Goal: Task Accomplishment & Management: Understand process/instructions

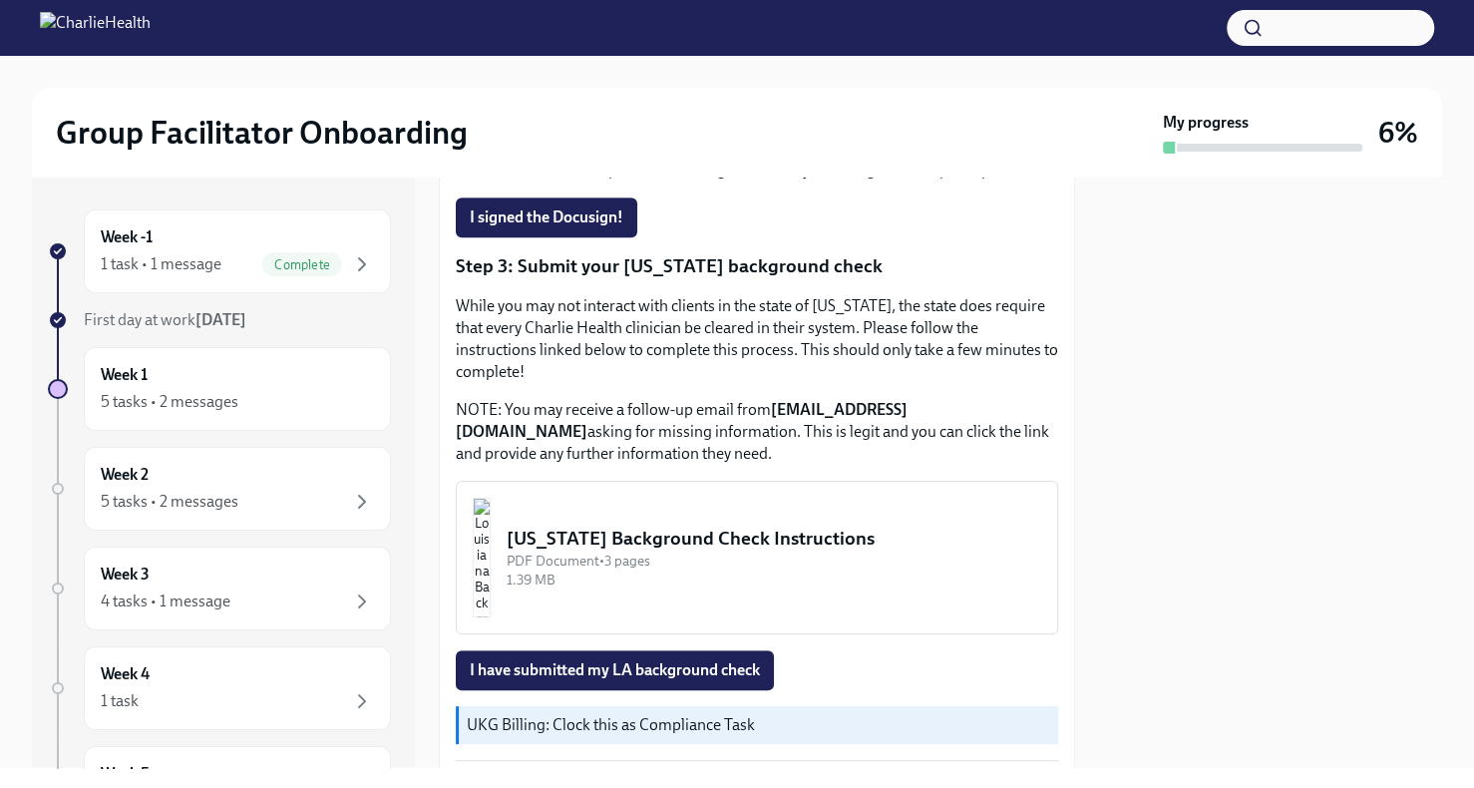
scroll to position [614, 0]
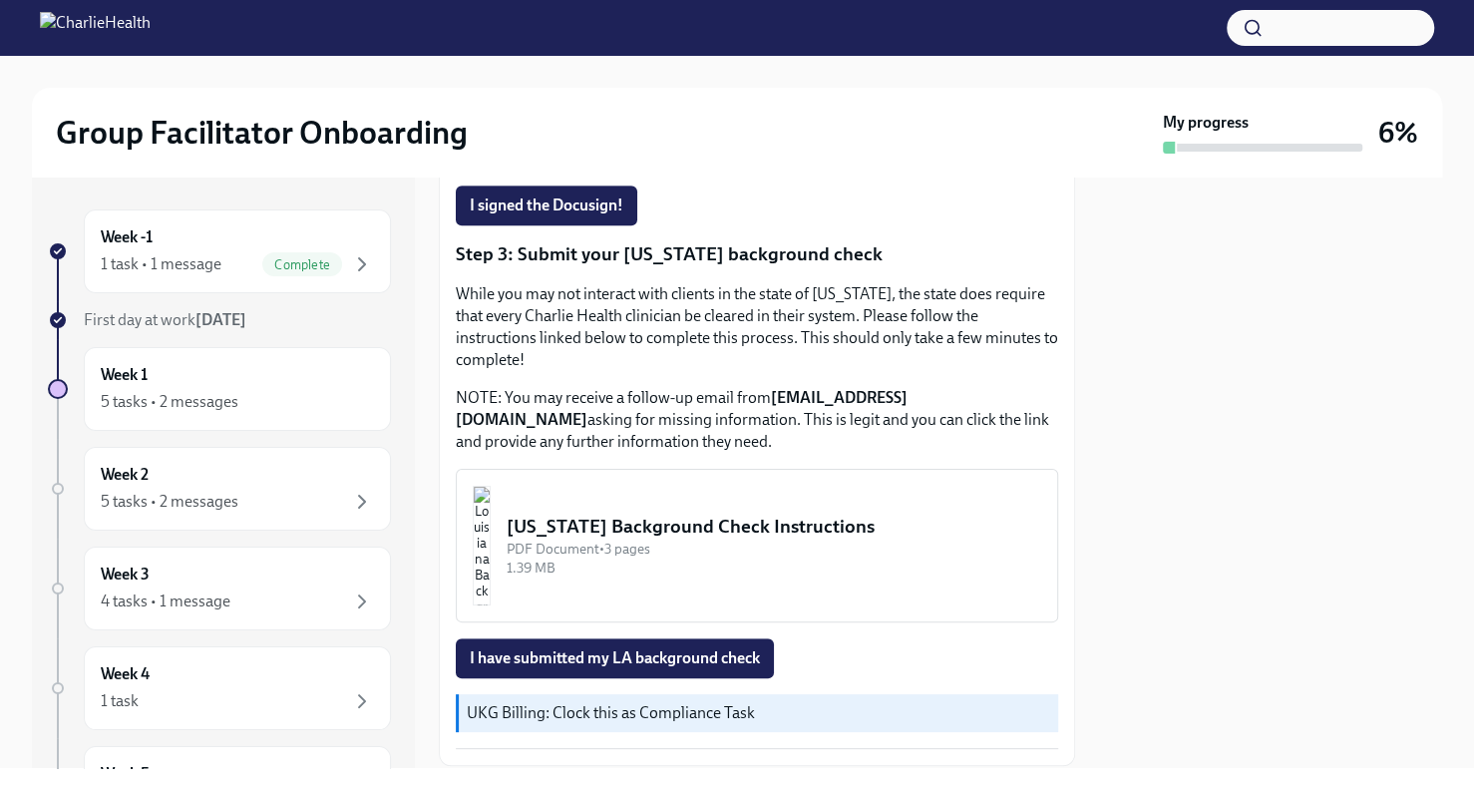
click at [674, 514] on div "[US_STATE] Background Check Instructions" at bounding box center [774, 527] width 535 height 26
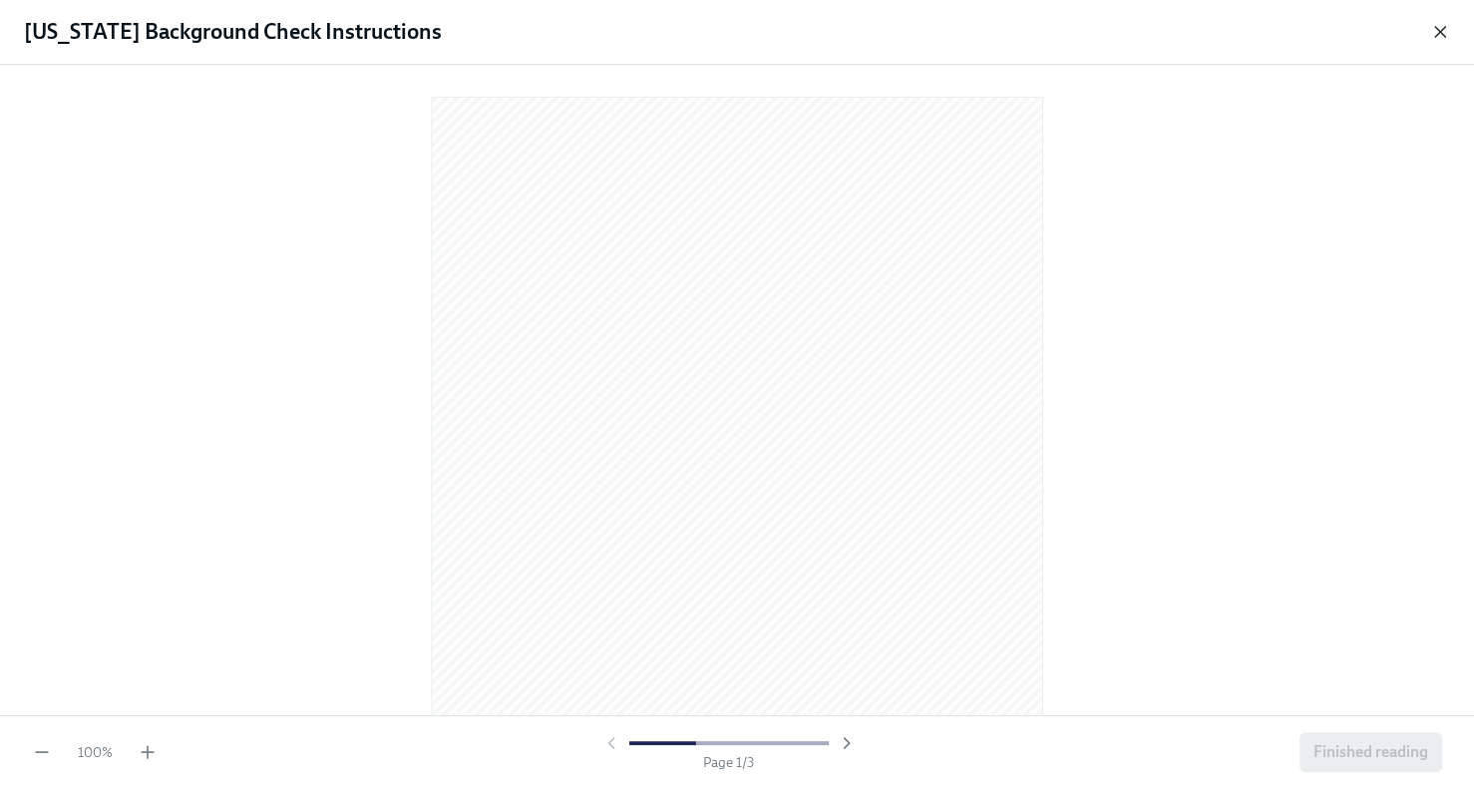
click at [1439, 36] on icon "button" at bounding box center [1440, 32] width 20 height 20
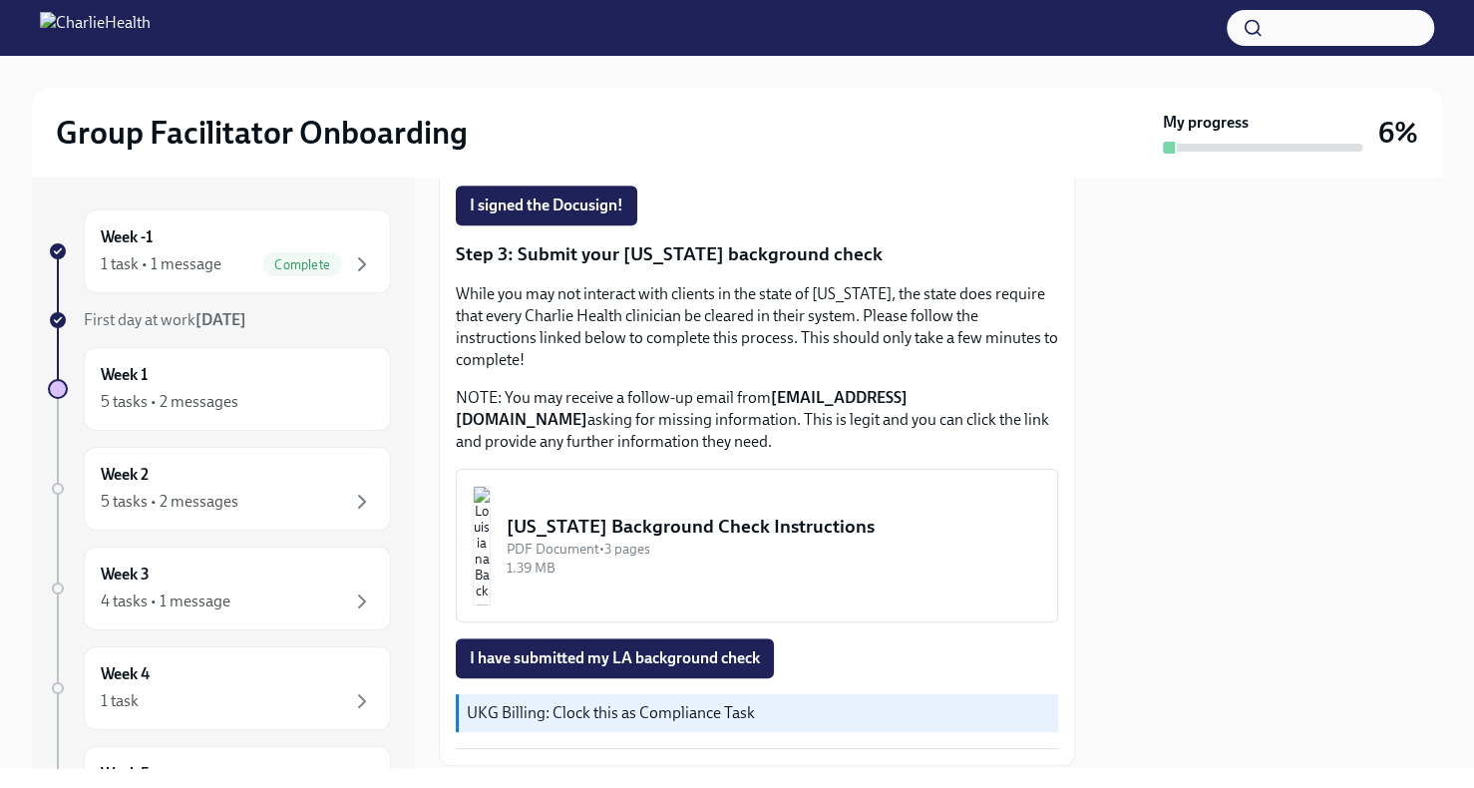
click at [793, 514] on div "[US_STATE] Background Check Instructions" at bounding box center [774, 527] width 535 height 26
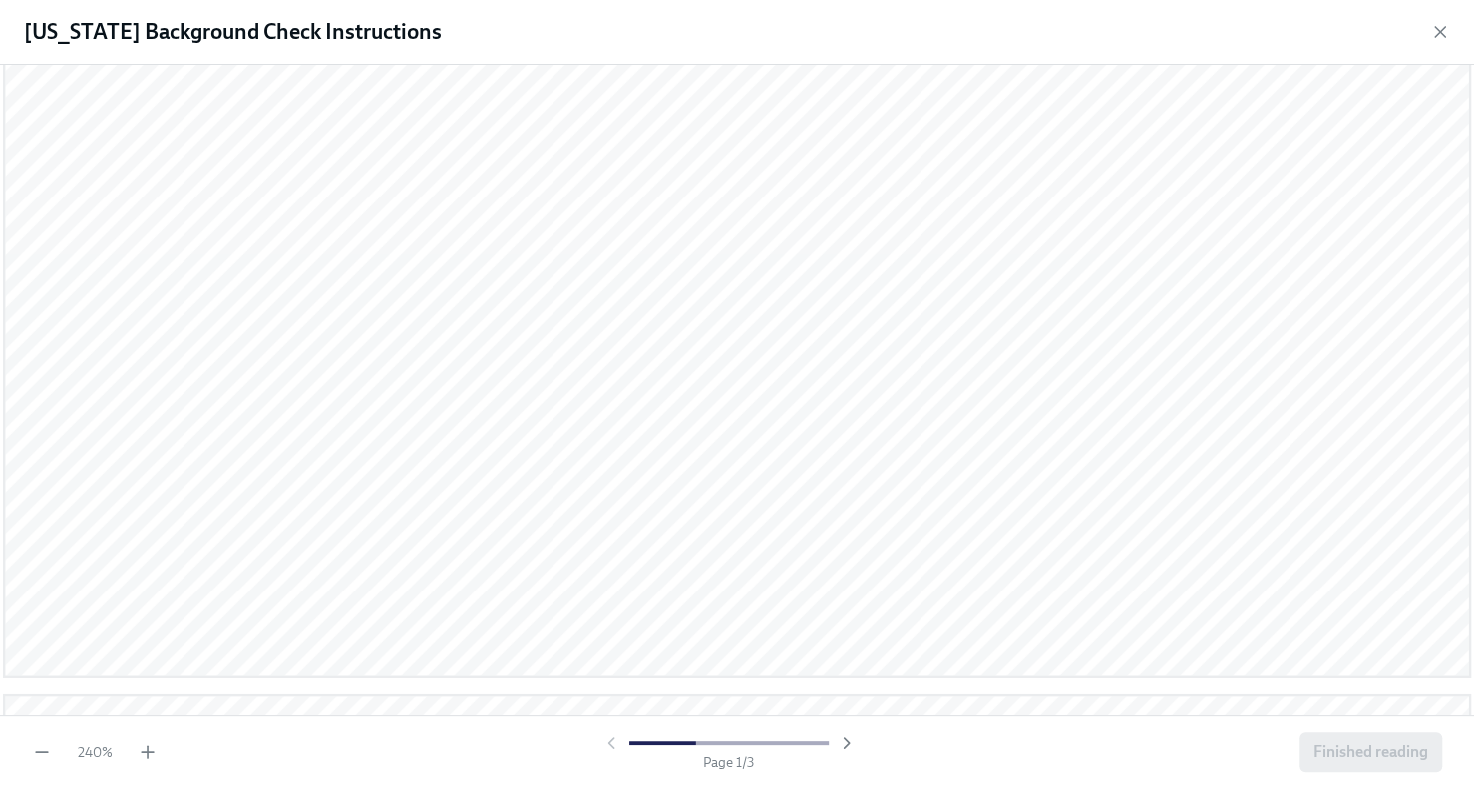
scroll to position [1385, 0]
click at [841, 741] on icon "button" at bounding box center [847, 743] width 20 height 20
click at [841, 738] on icon "button" at bounding box center [847, 743] width 20 height 20
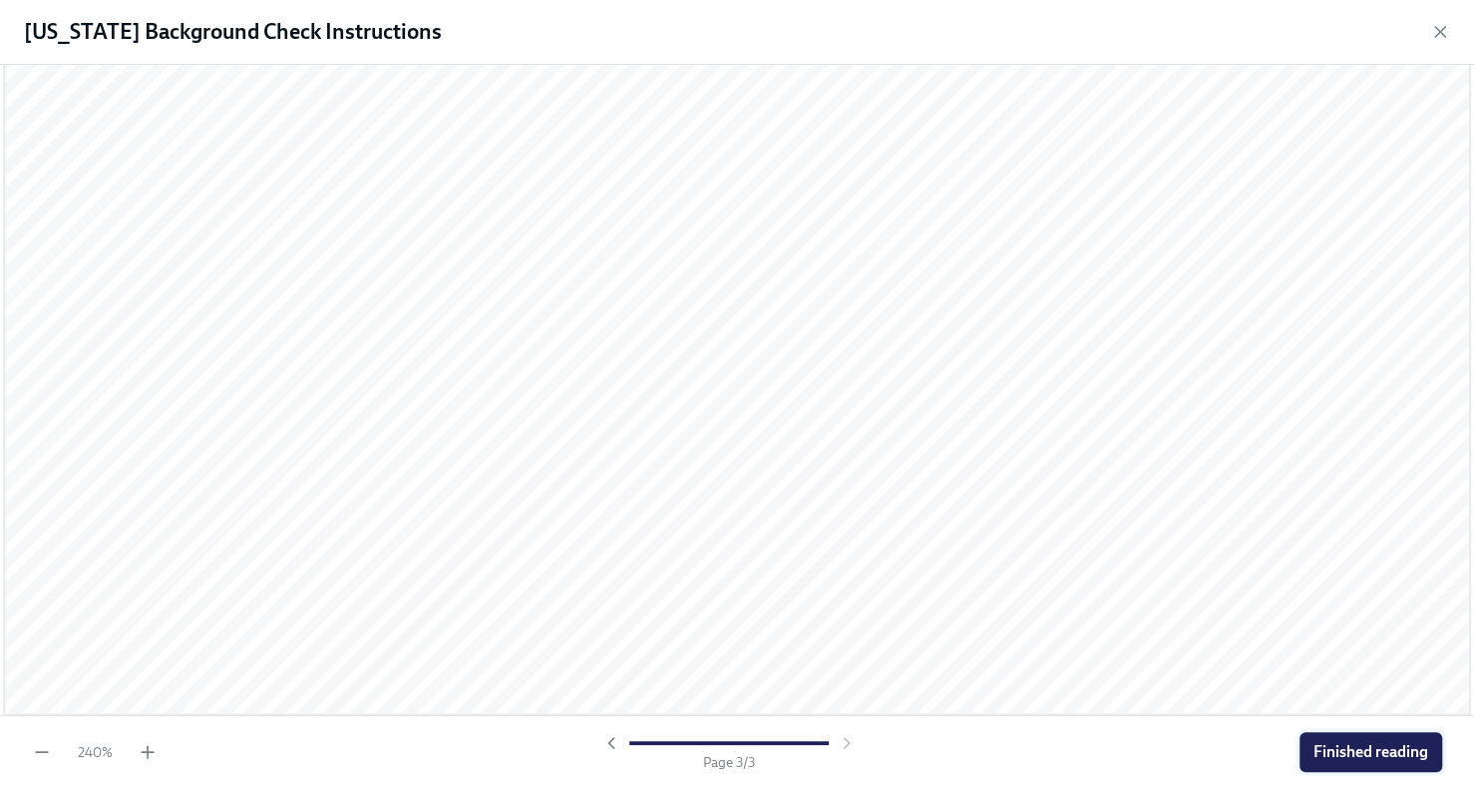
click at [1409, 751] on span "Finished reading" at bounding box center [1370, 752] width 115 height 20
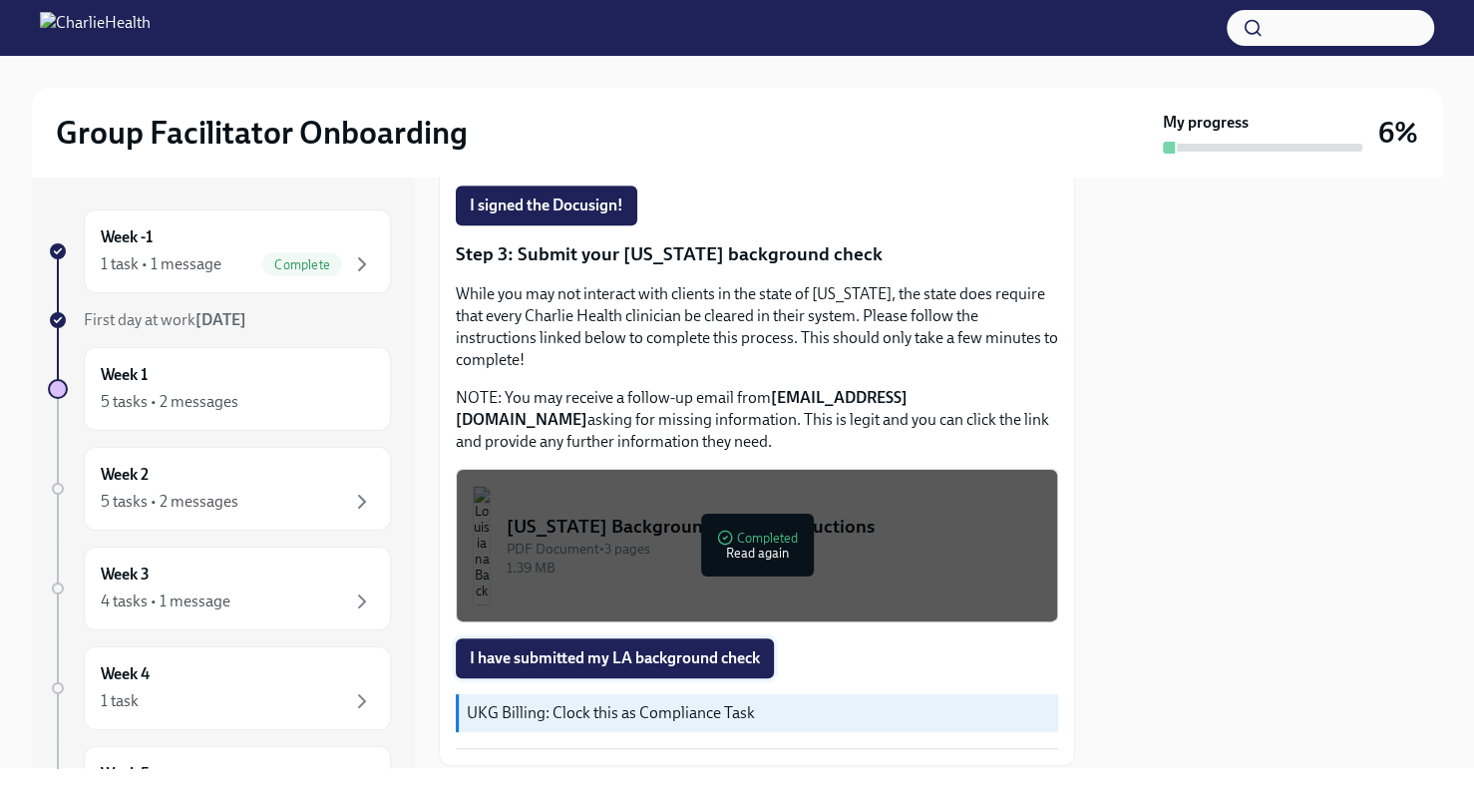
click at [594, 648] on span "I have submitted my LA background check" at bounding box center [615, 658] width 290 height 20
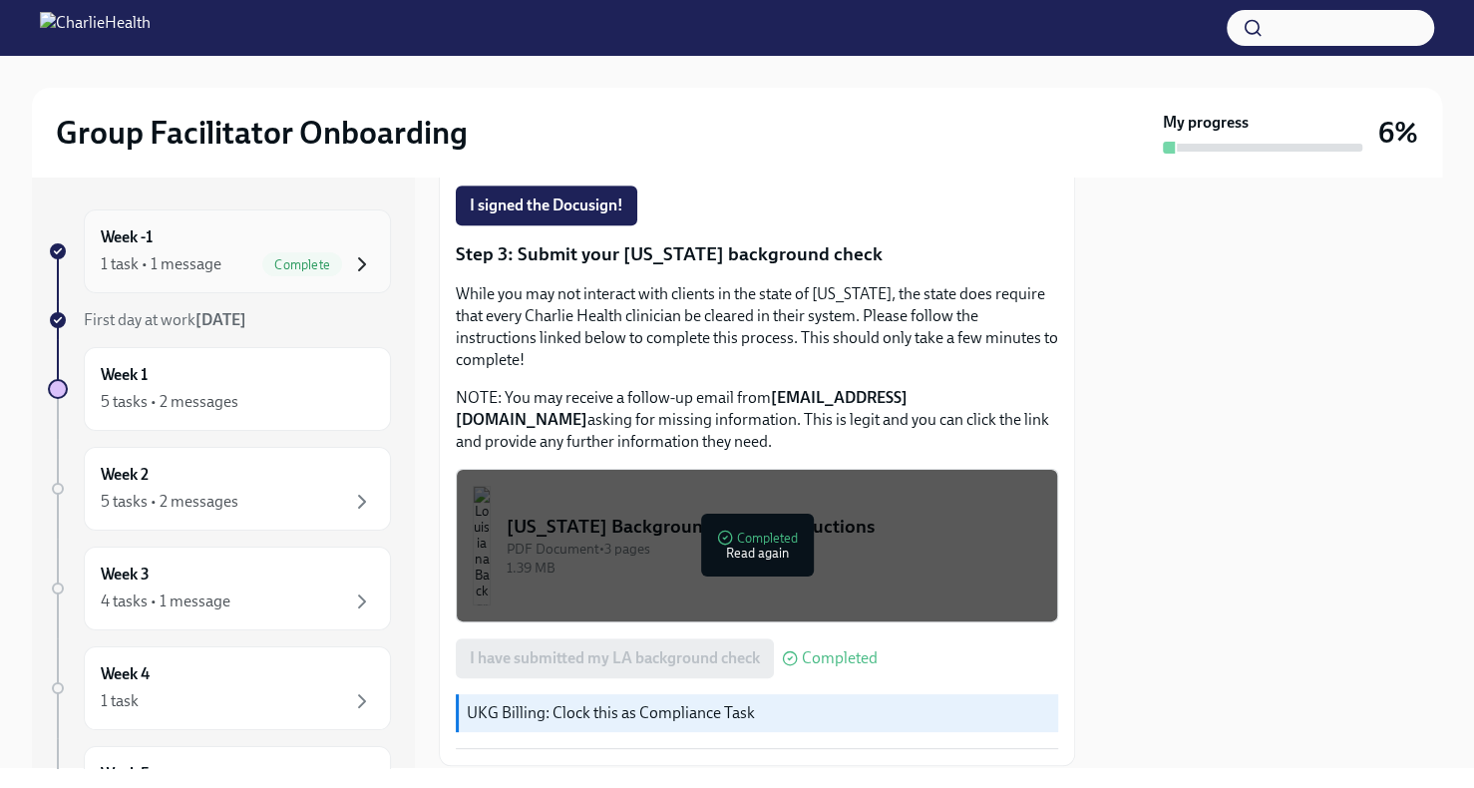
click at [350, 267] on icon "button" at bounding box center [362, 264] width 24 height 24
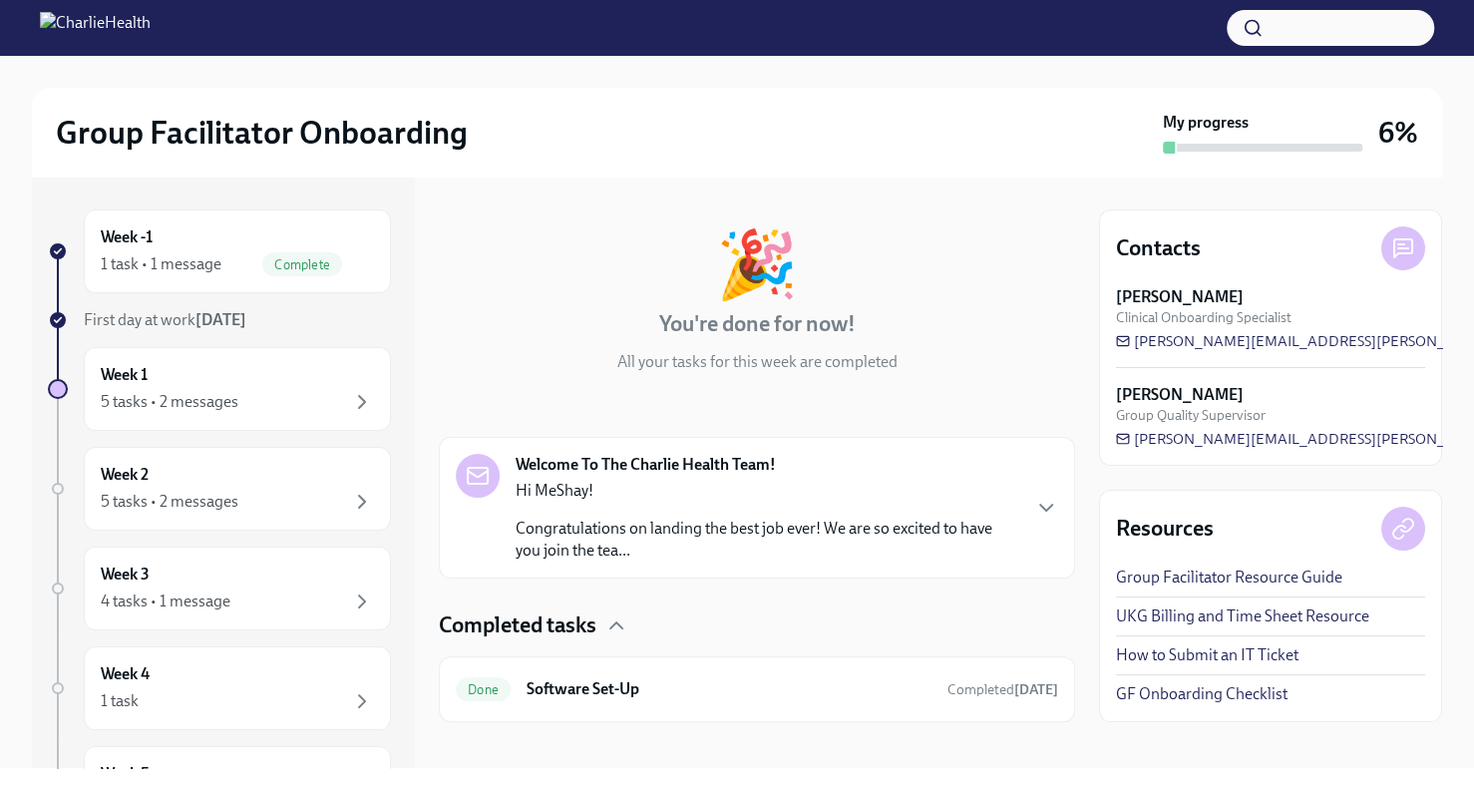
scroll to position [86, 0]
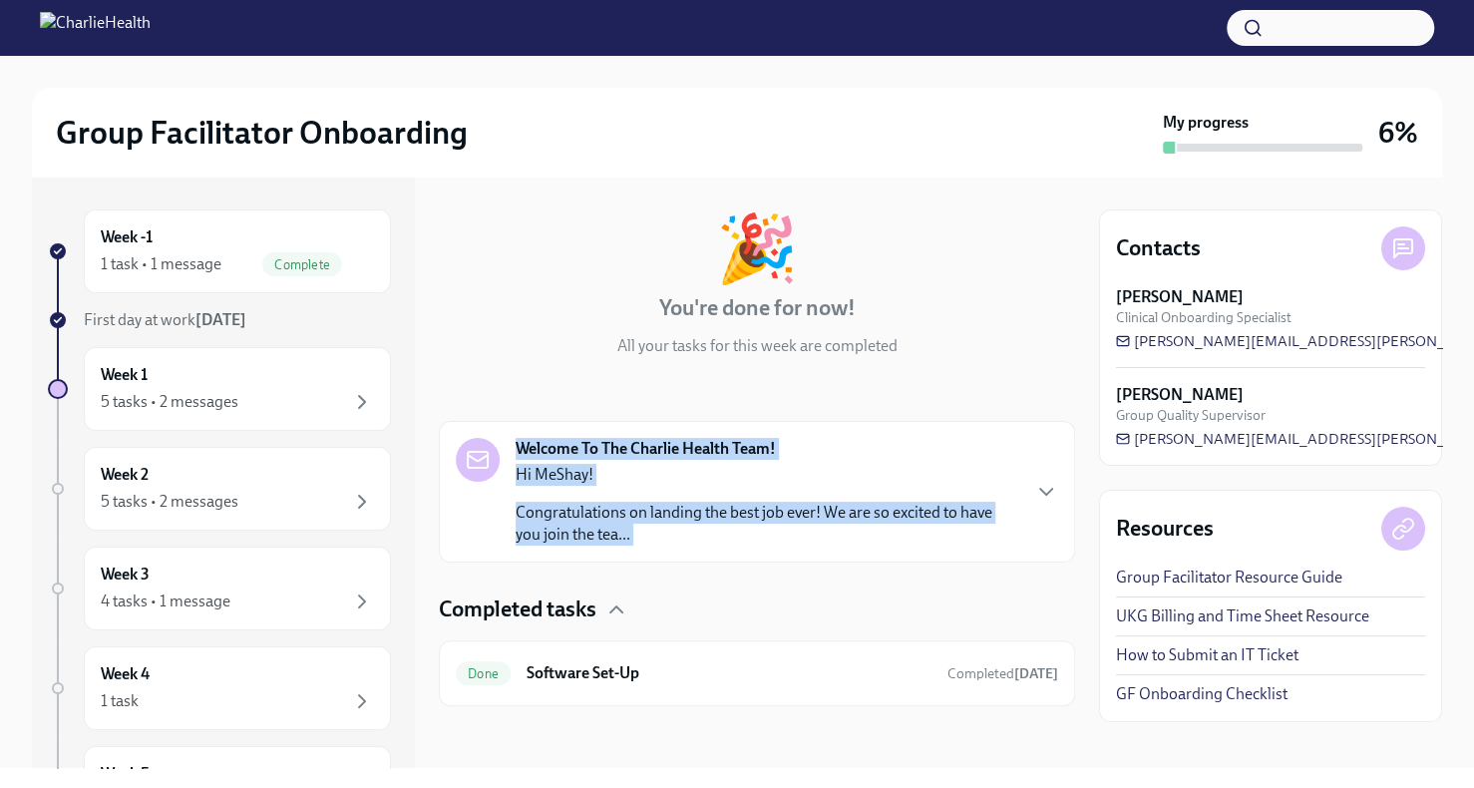
drag, startPoint x: 1054, startPoint y: 465, endPoint x: 1051, endPoint y: 385, distance: 79.8
click at [1051, 385] on div "🎉 You're done for now! All your tasks for this week are completed Welcome To Th…" at bounding box center [757, 445] width 636 height 523
click at [1166, 574] on link "Group Facilitator Resource Guide" at bounding box center [1229, 577] width 226 height 22
click at [1203, 621] on link "UKG Billing and Time Sheet Resource" at bounding box center [1242, 616] width 253 height 22
click at [1206, 691] on link "GF Onboarding Checklist" at bounding box center [1202, 694] width 172 height 22
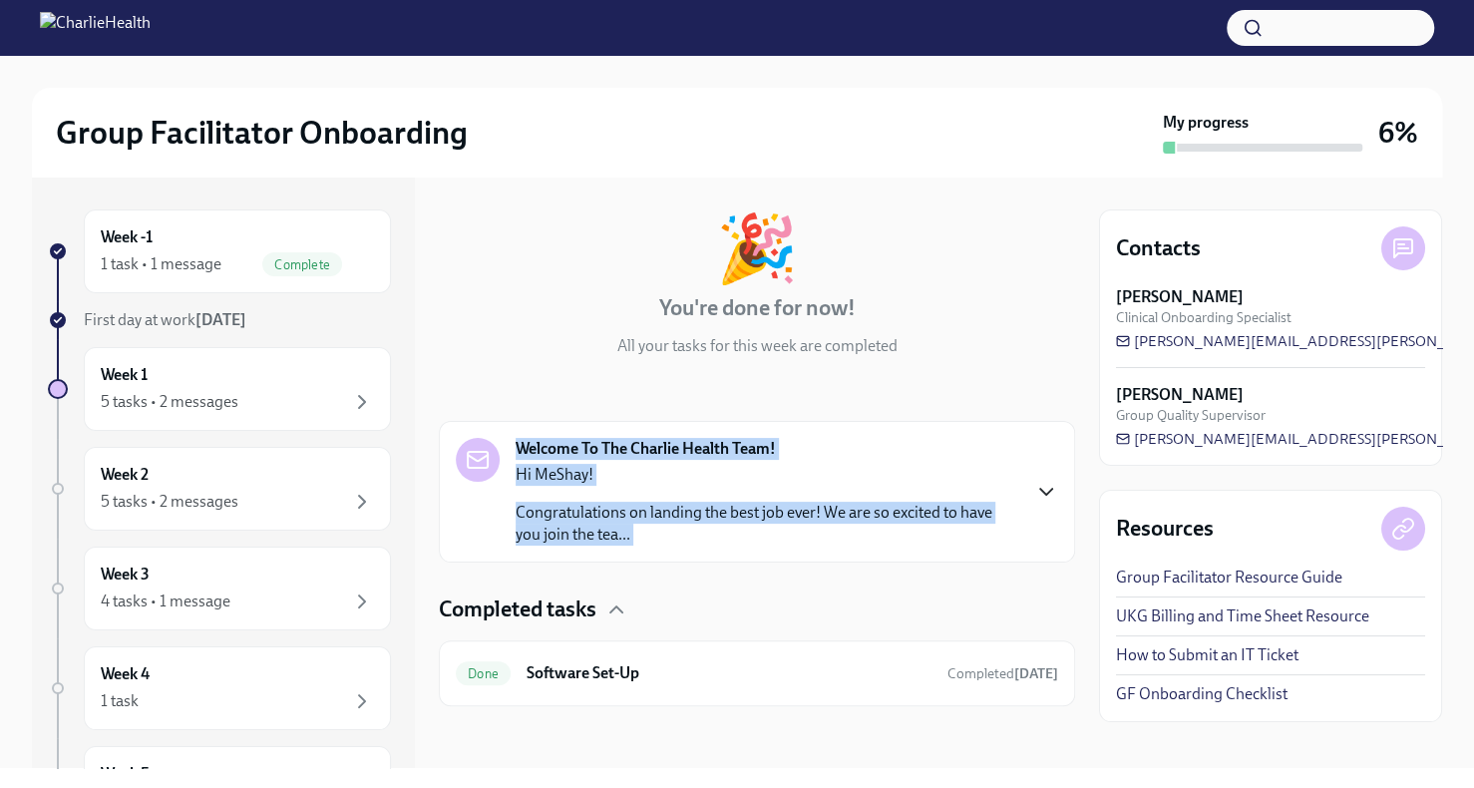
click at [1034, 497] on icon "button" at bounding box center [1046, 492] width 24 height 24
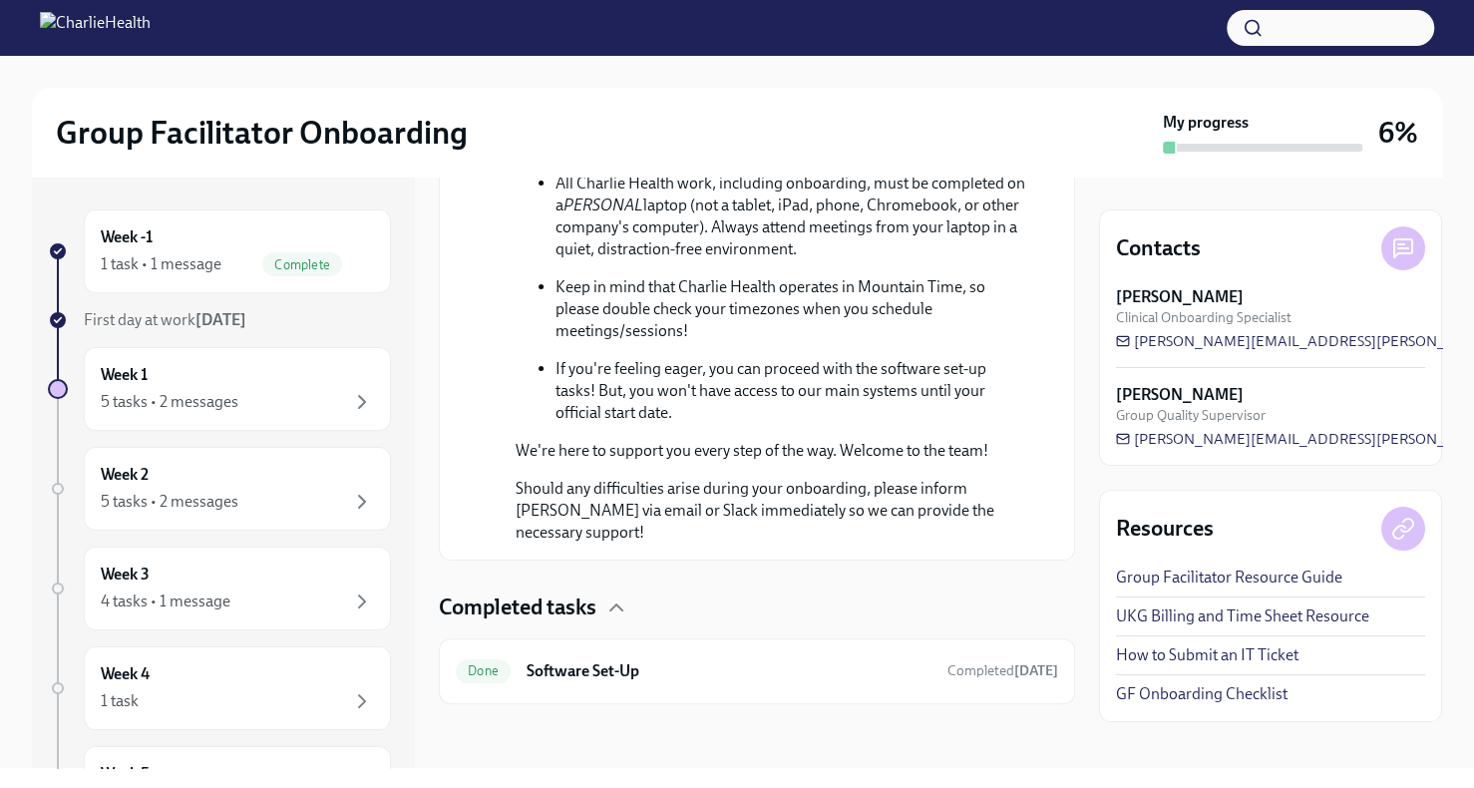
scroll to position [1186, 0]
click at [721, 662] on h6 "Software Set-Up" at bounding box center [729, 671] width 405 height 22
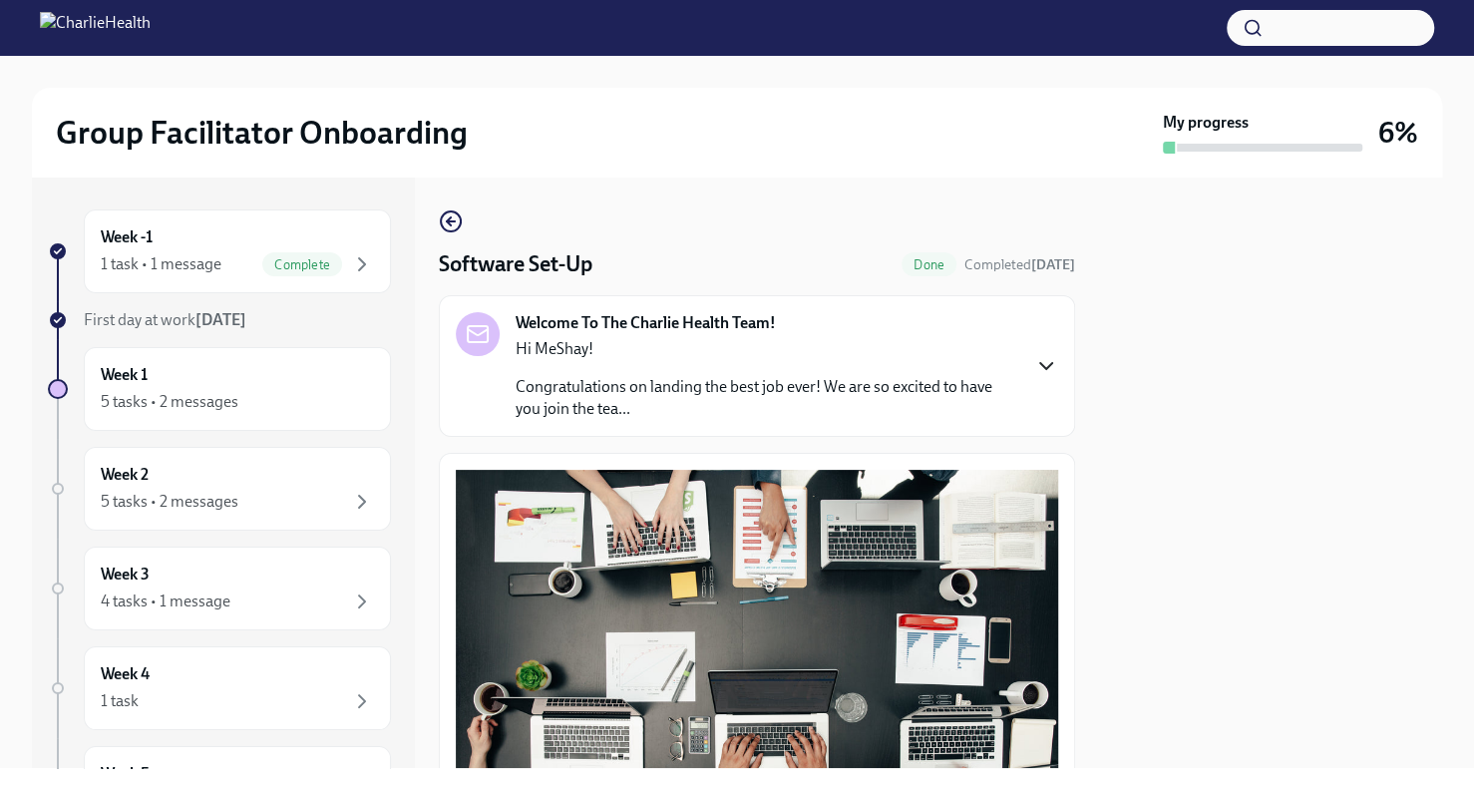
click at [1034, 362] on icon "button" at bounding box center [1046, 366] width 24 height 24
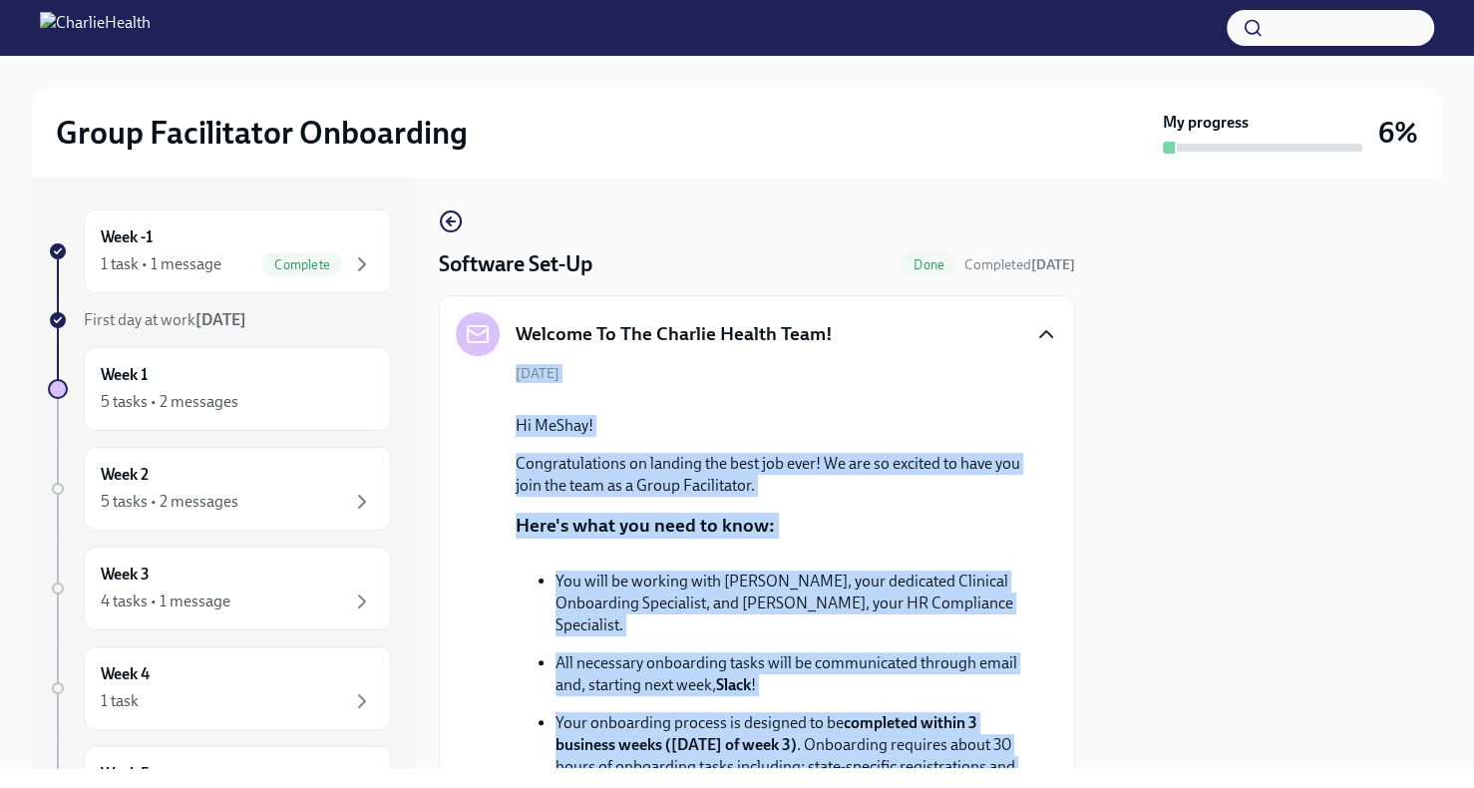
drag, startPoint x: 1053, startPoint y: 304, endPoint x: 1087, endPoint y: 451, distance: 150.5
click at [1087, 451] on div "Week -1 1 task • 1 message Complete First day at work [DATE] Week 1 5 tasks • 2…" at bounding box center [737, 473] width 1410 height 590
click at [1034, 326] on icon "button" at bounding box center [1046, 334] width 24 height 24
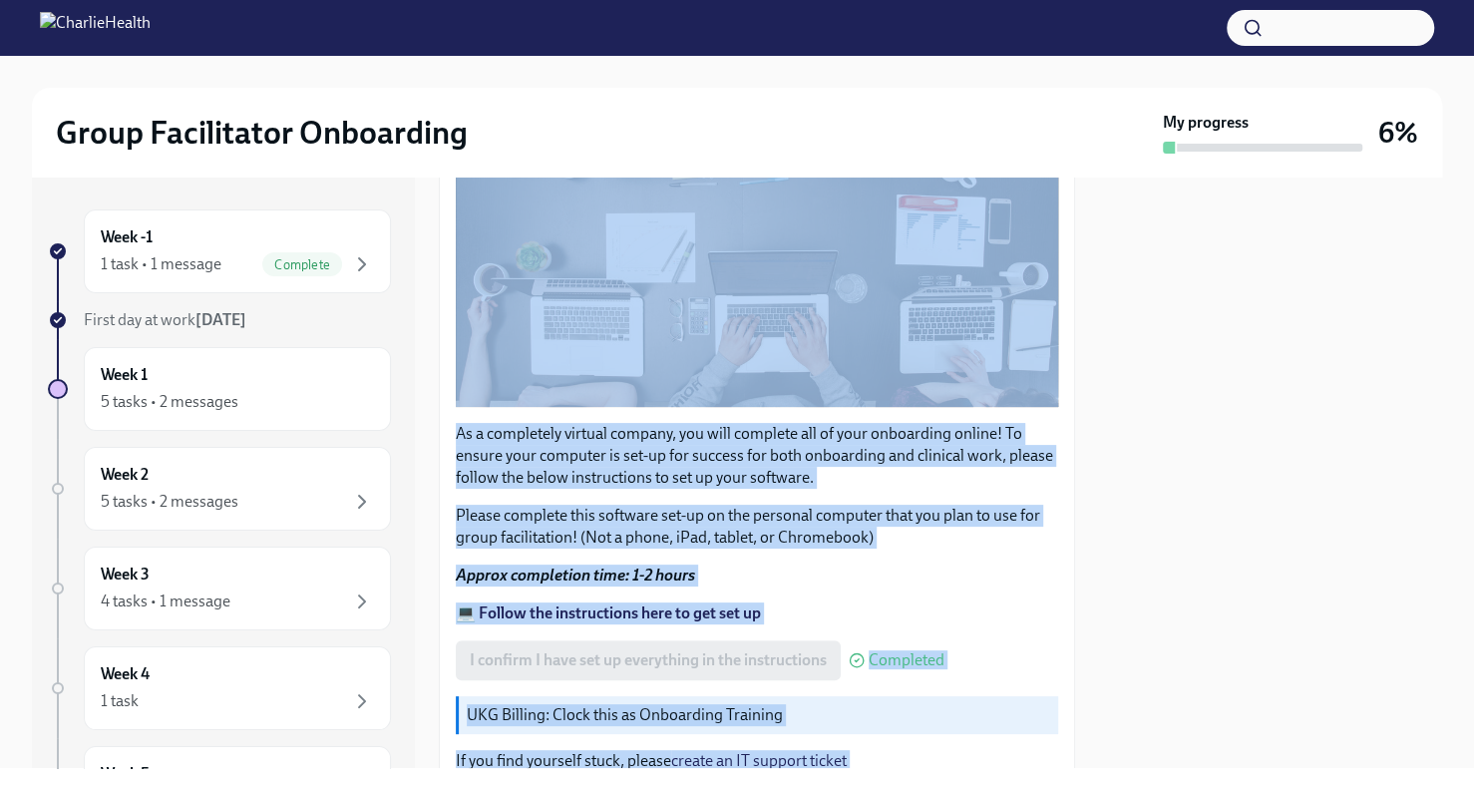
scroll to position [422, 0]
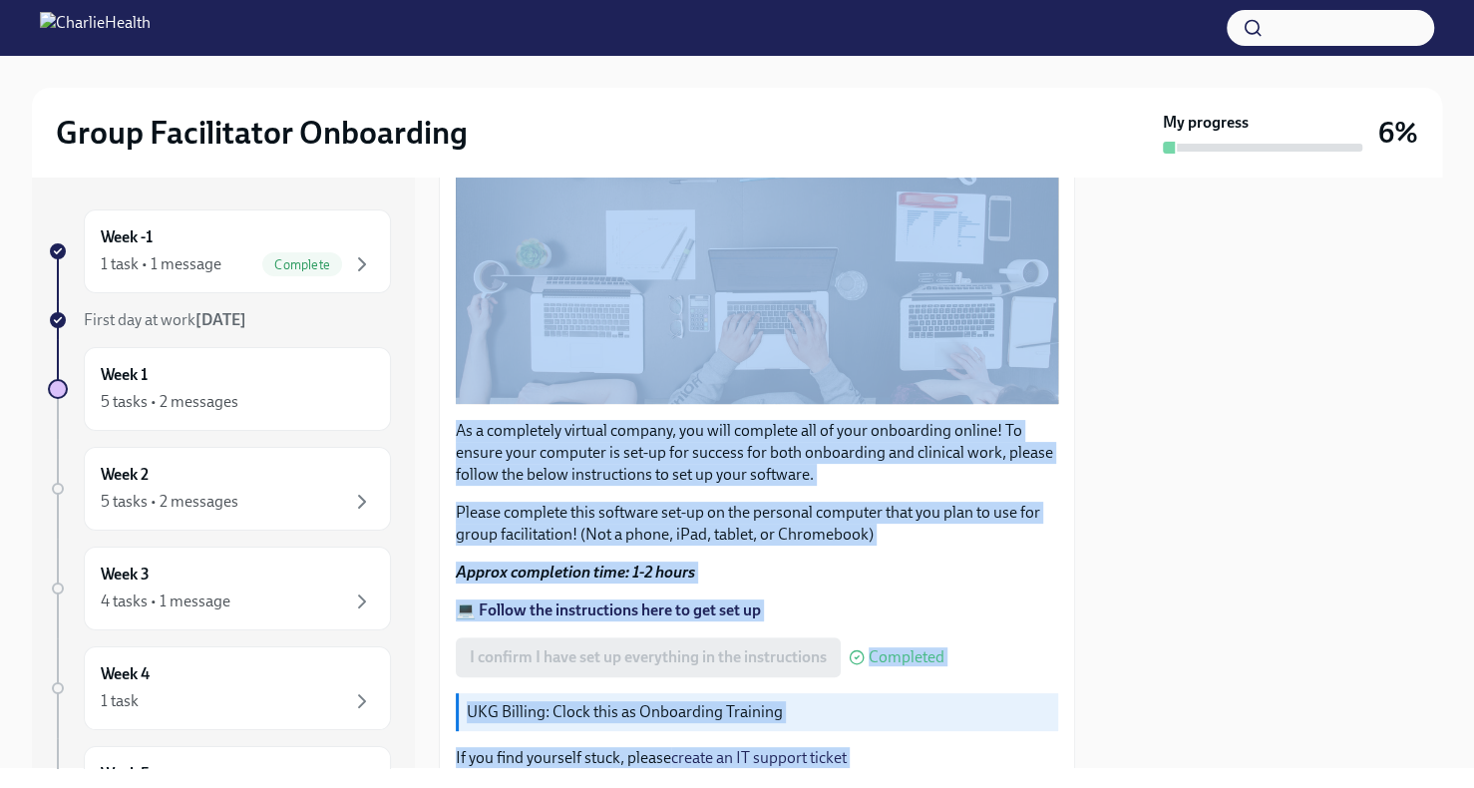
click at [1045, 538] on div "As a completely virtual company, you will complete all of your onboarding onlin…" at bounding box center [757, 417] width 636 height 772
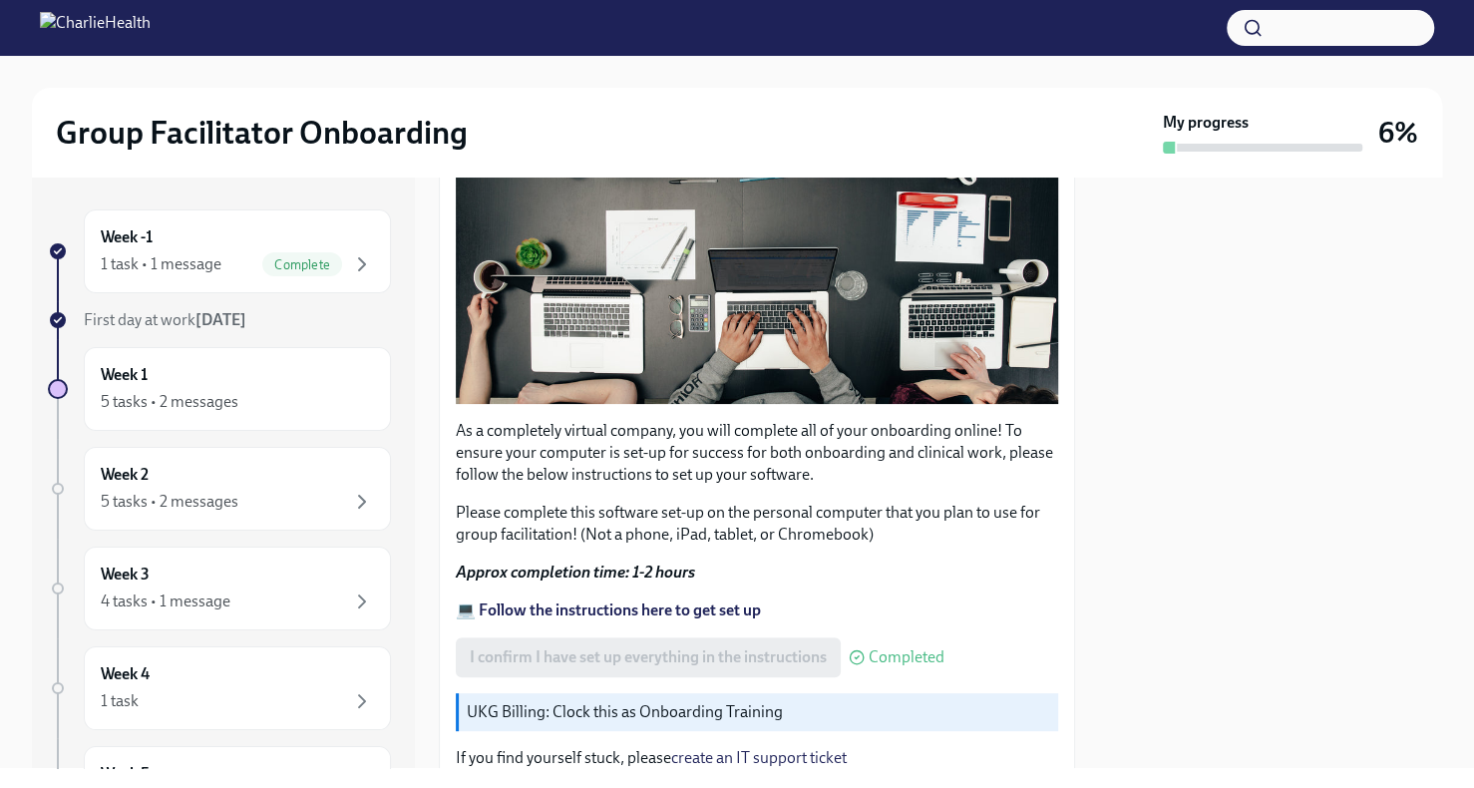
scroll to position [573, 0]
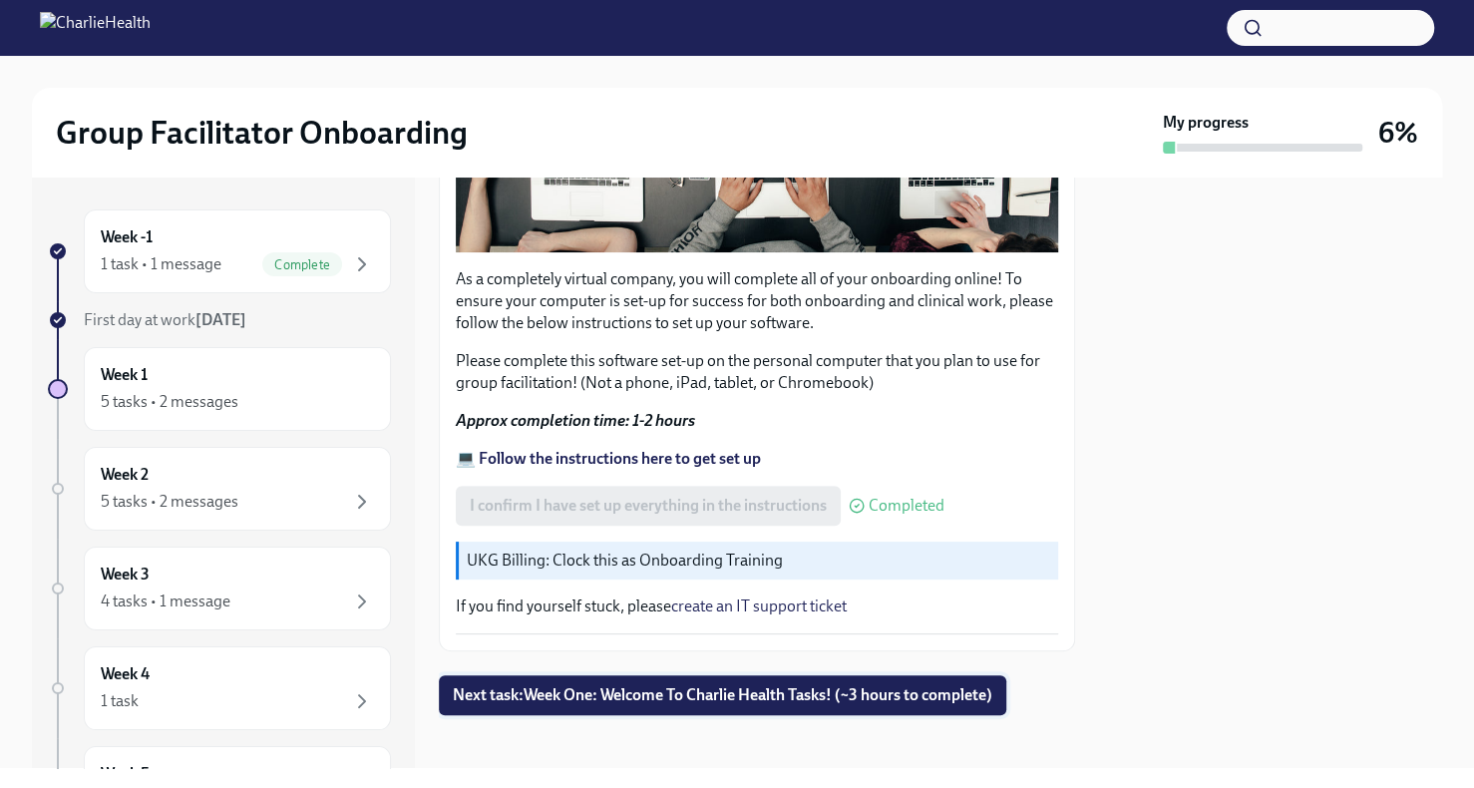
click at [754, 686] on span "Next task : Week One: Welcome To Charlie Health Tasks! (~3 hours to complete)" at bounding box center [723, 695] width 540 height 20
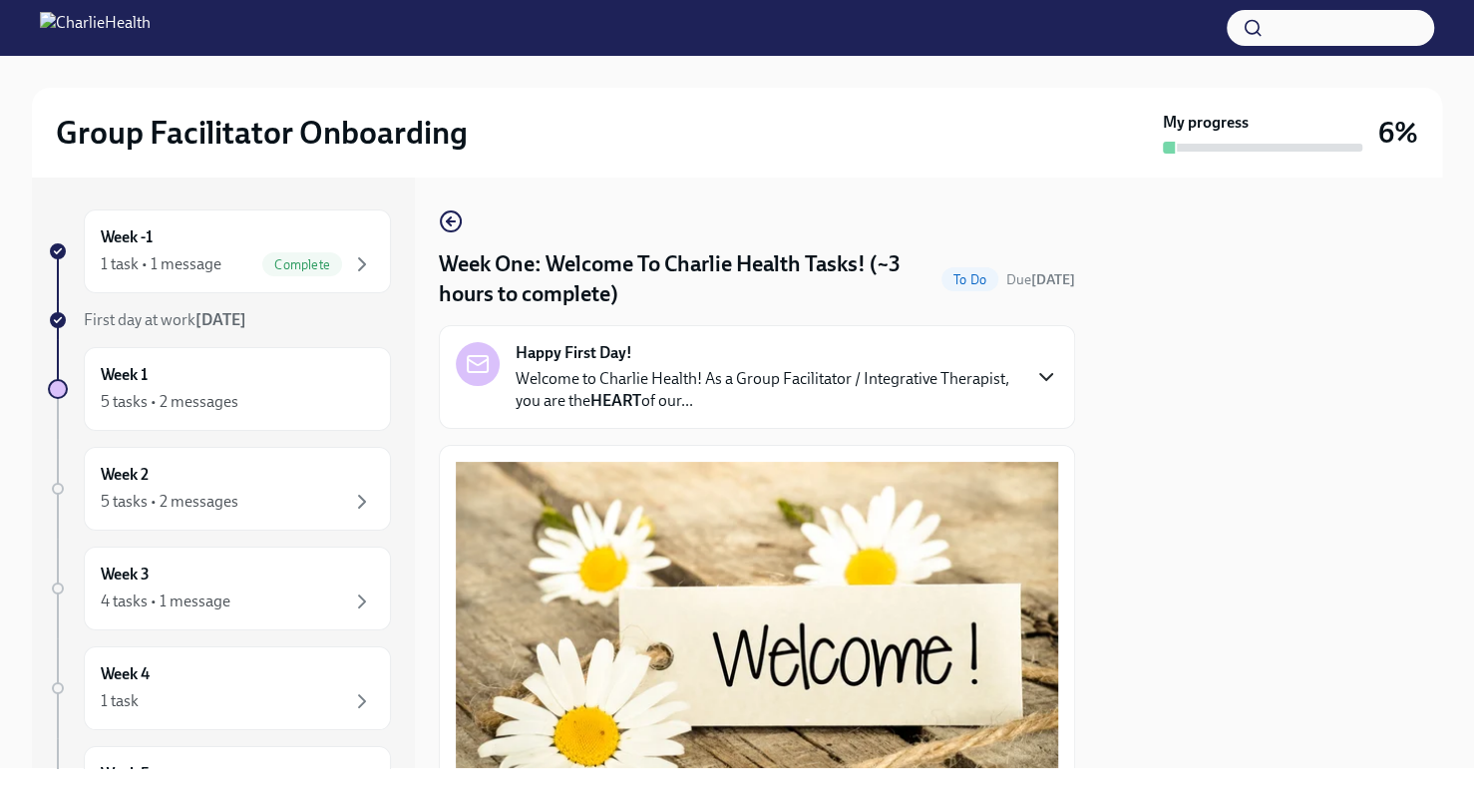
click at [1013, 377] on div "Happy First Day! Welcome to Charlie Health! As a Group Facilitator / Integrativ…" at bounding box center [757, 377] width 602 height 70
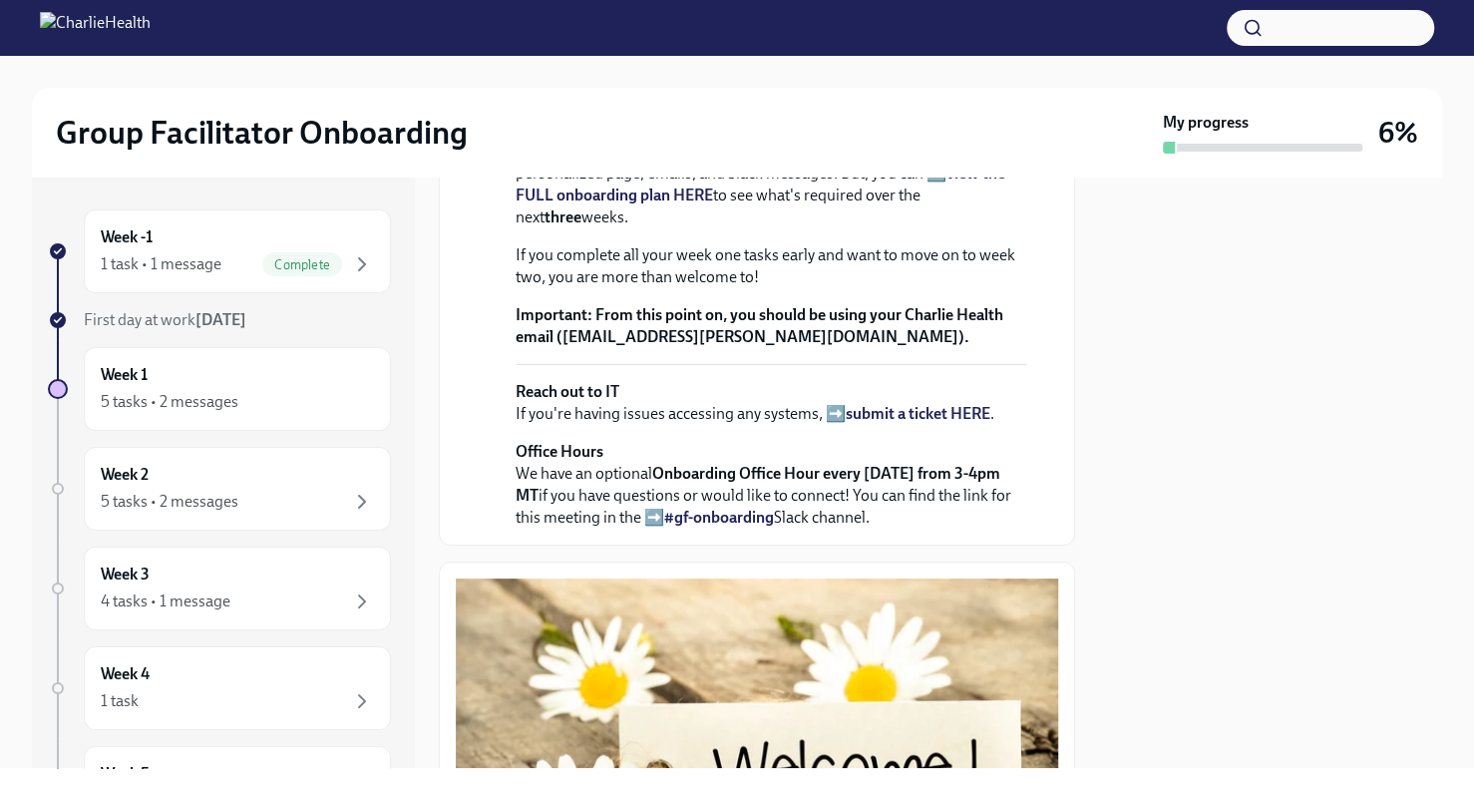
scroll to position [561, 0]
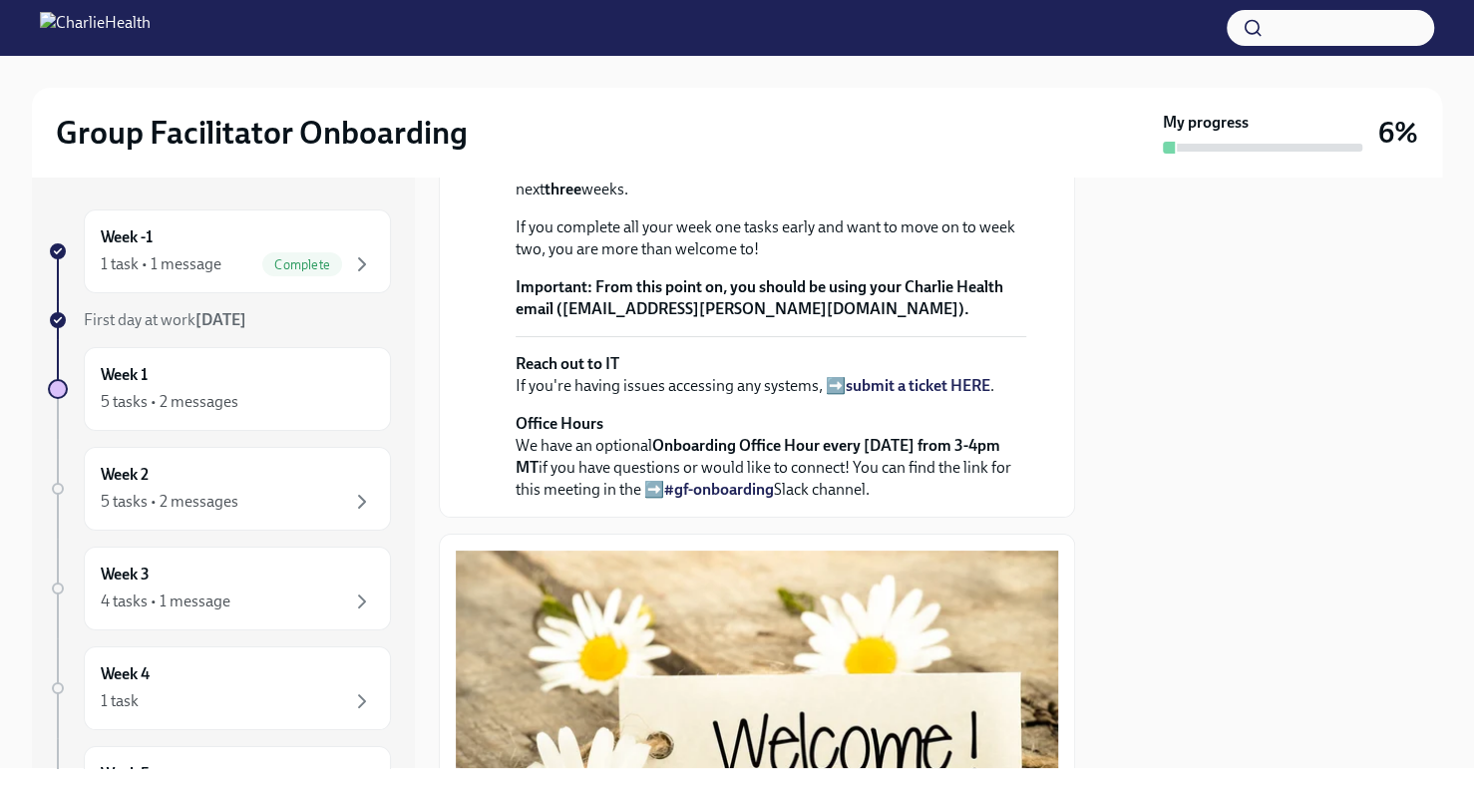
click at [969, 177] on strong "view the FULL onboarding plan HERE" at bounding box center [761, 156] width 490 height 41
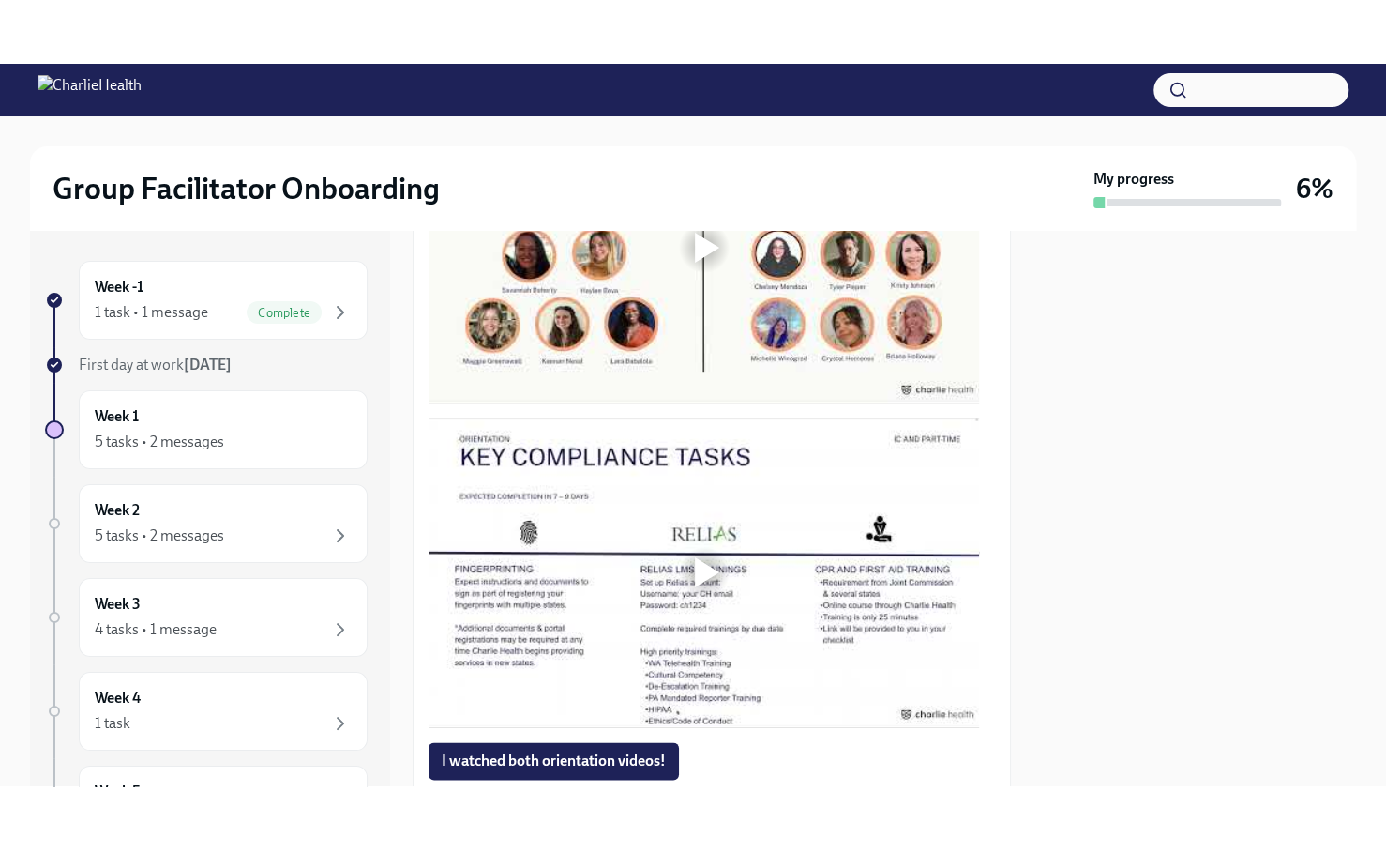
scroll to position [1703, 0]
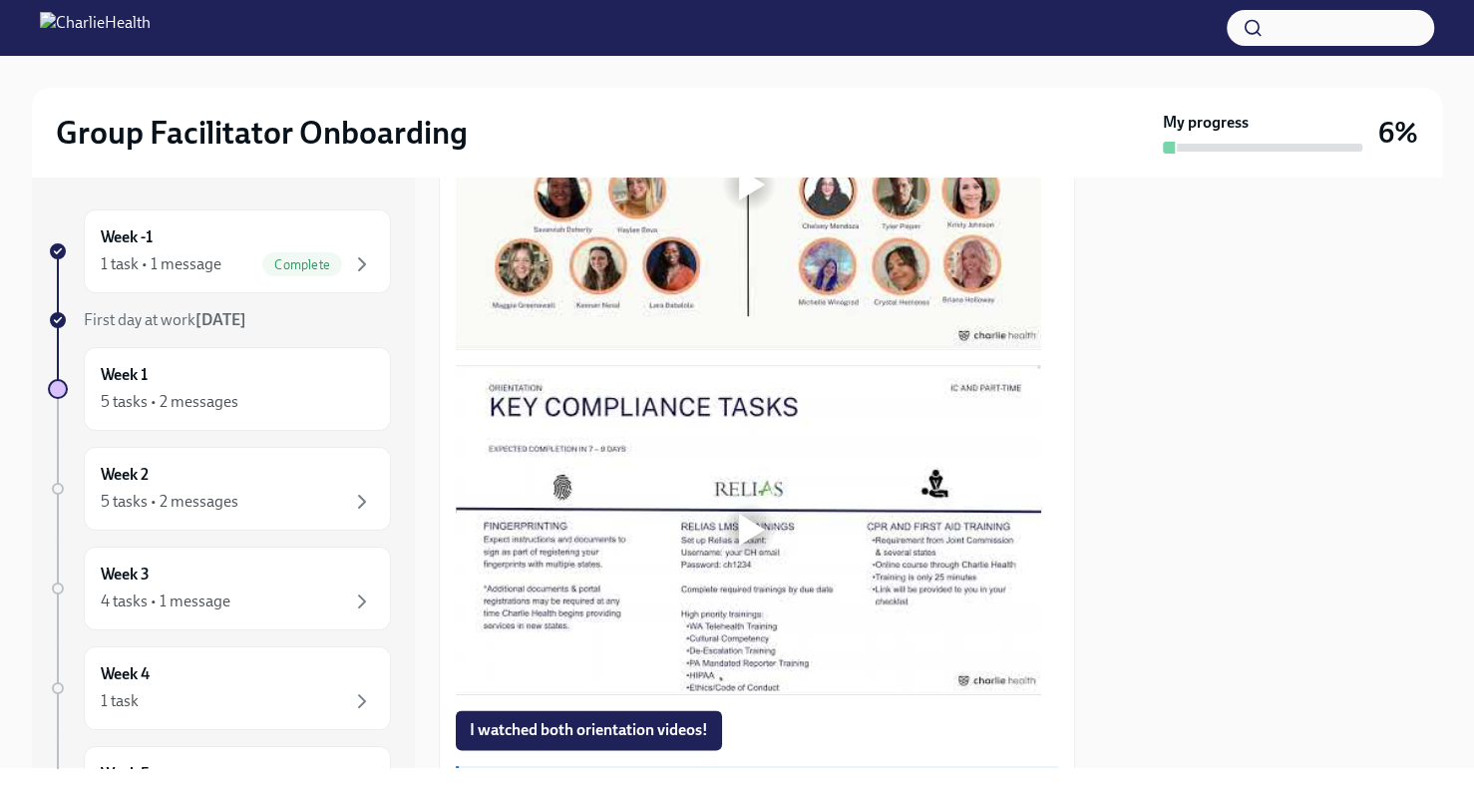
click at [726, 216] on div at bounding box center [749, 185] width 64 height 64
